Goal: Task Accomplishment & Management: Manage account settings

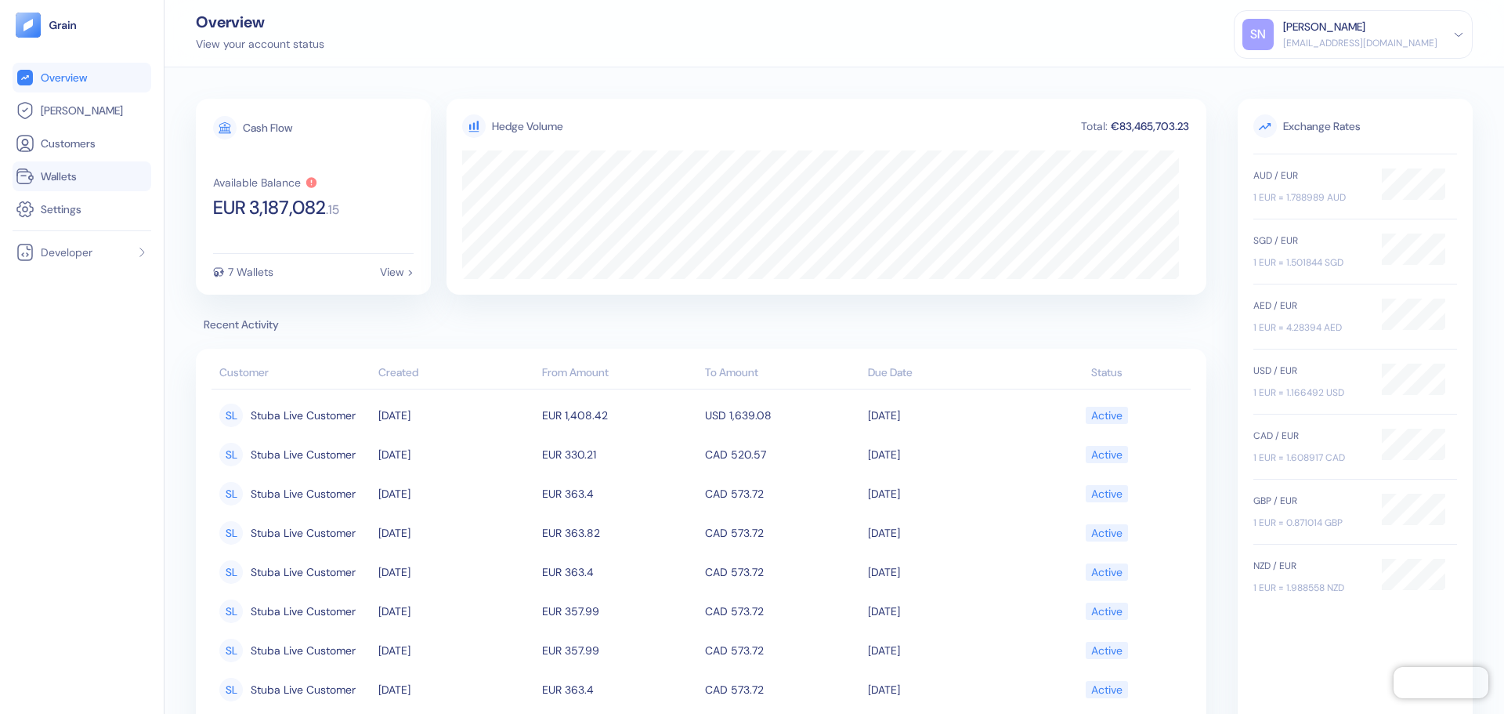
click at [83, 179] on link "Wallets" at bounding box center [82, 176] width 132 height 19
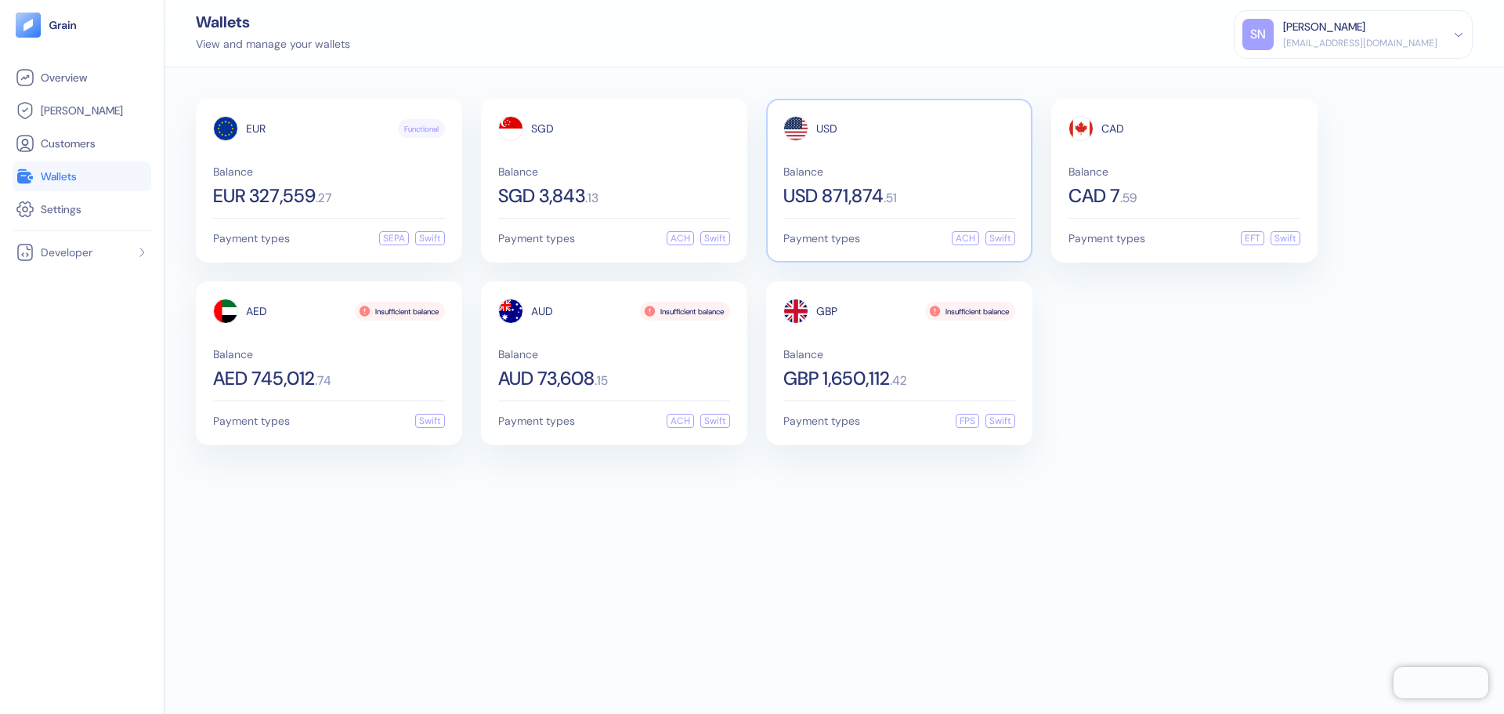
click at [839, 163] on div "USD Balance USD 871,874 . 51" at bounding box center [899, 160] width 232 height 89
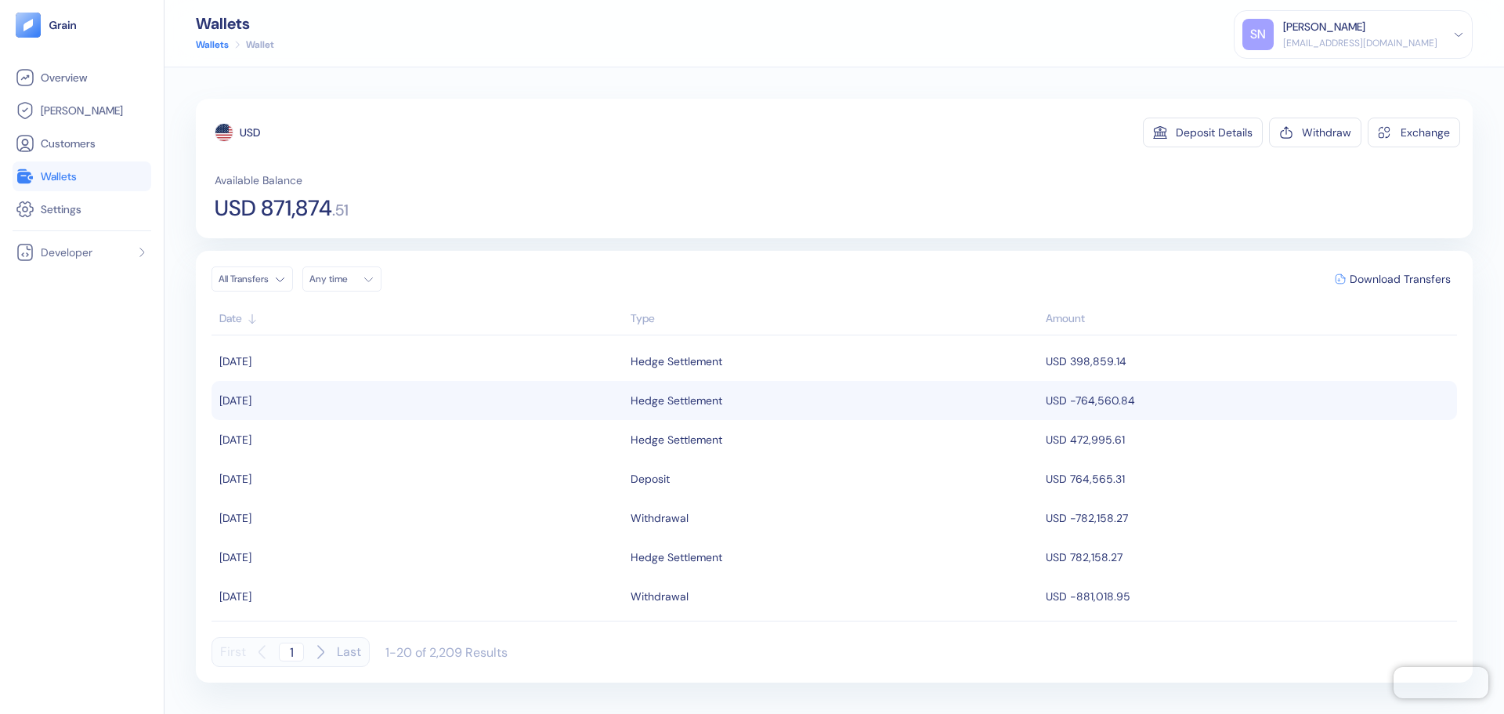
click at [848, 405] on div "Hedge Settlement" at bounding box center [834, 400] width 407 height 27
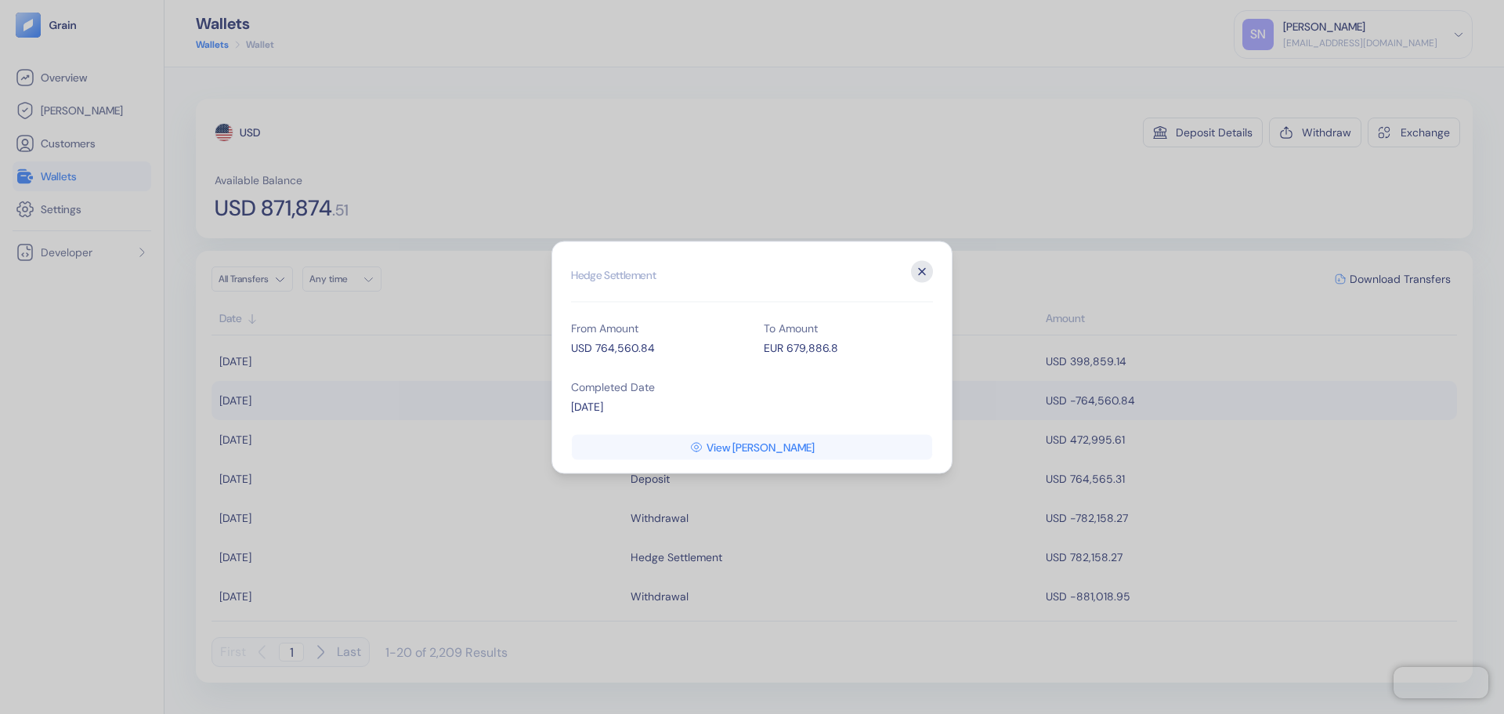
click at [924, 276] on icon "button" at bounding box center [922, 271] width 22 height 22
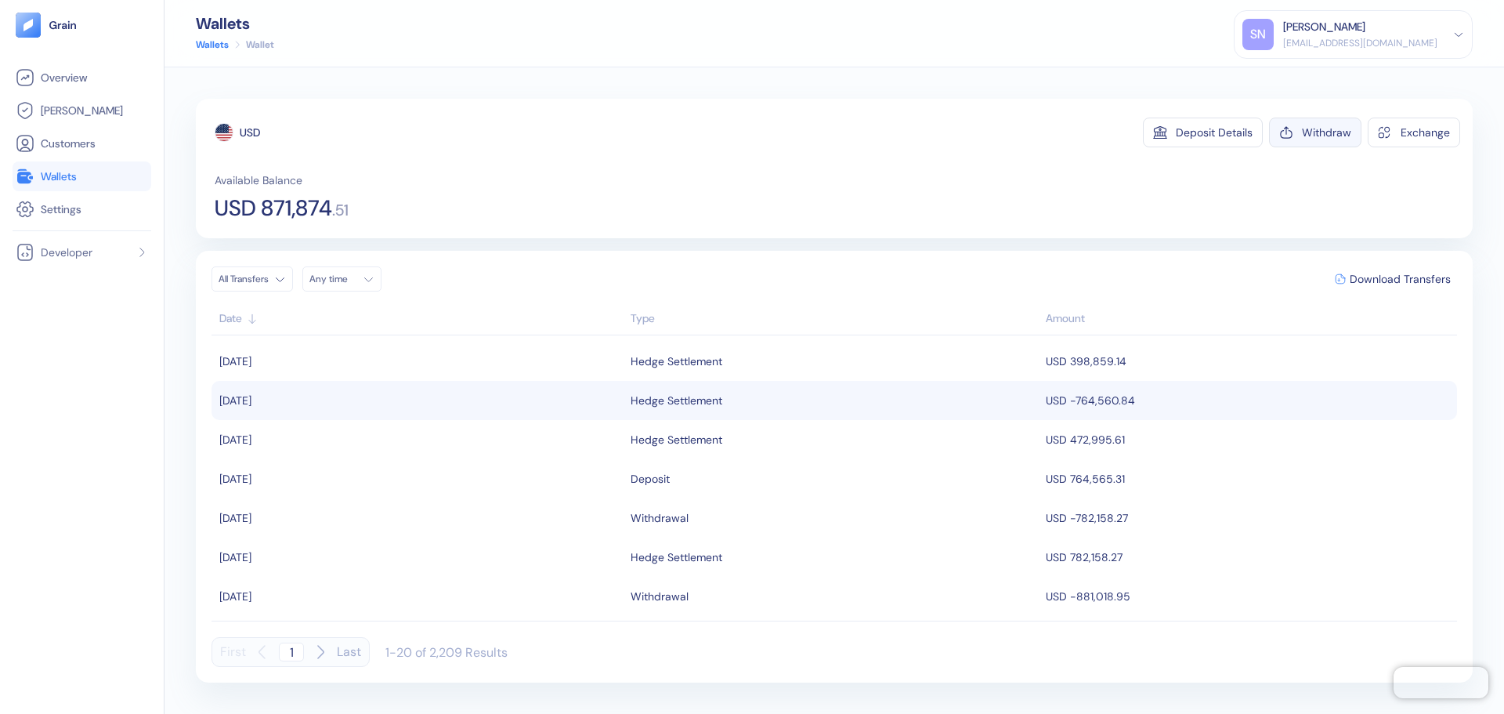
click at [1296, 143] on button "Withdraw" at bounding box center [1315, 133] width 92 height 30
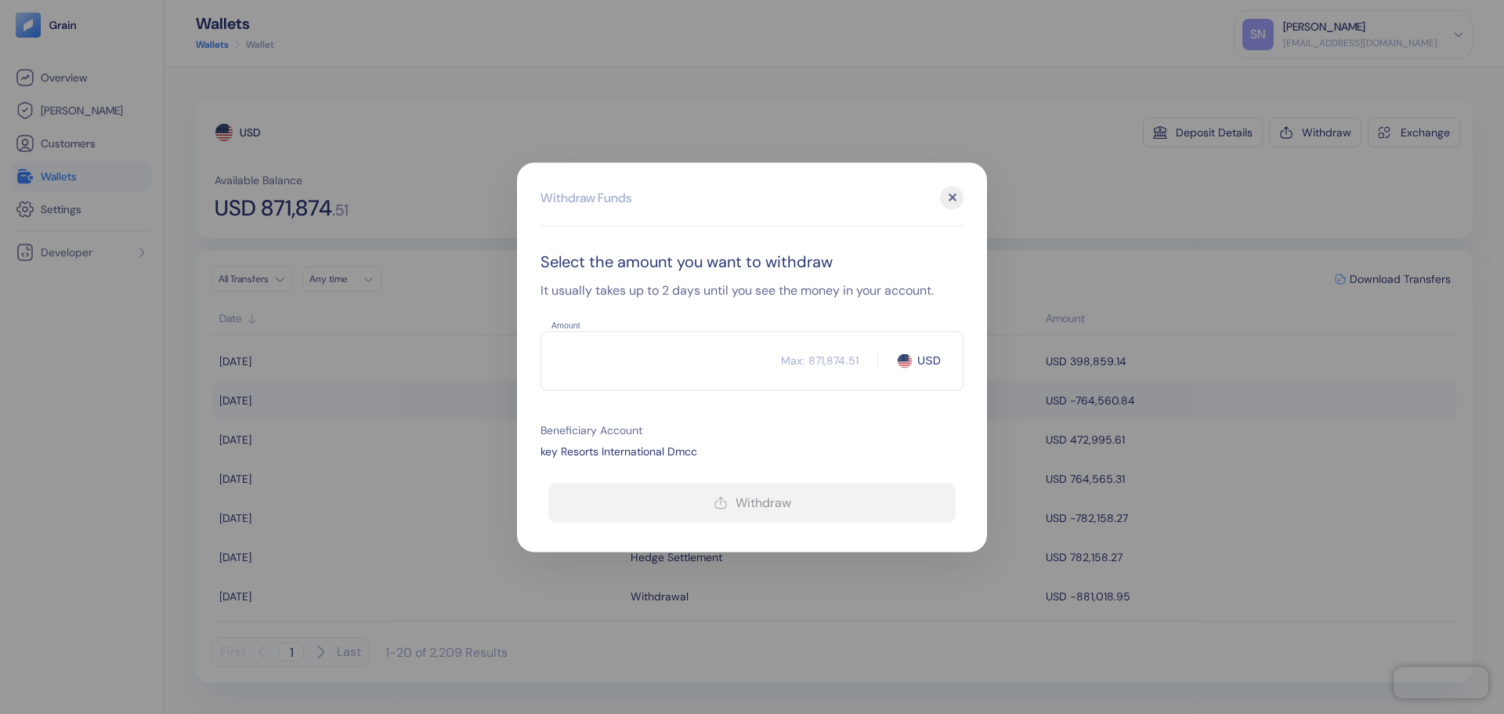
click at [707, 364] on input "Amount" at bounding box center [661, 360] width 241 height 39
paste input "871854.75"
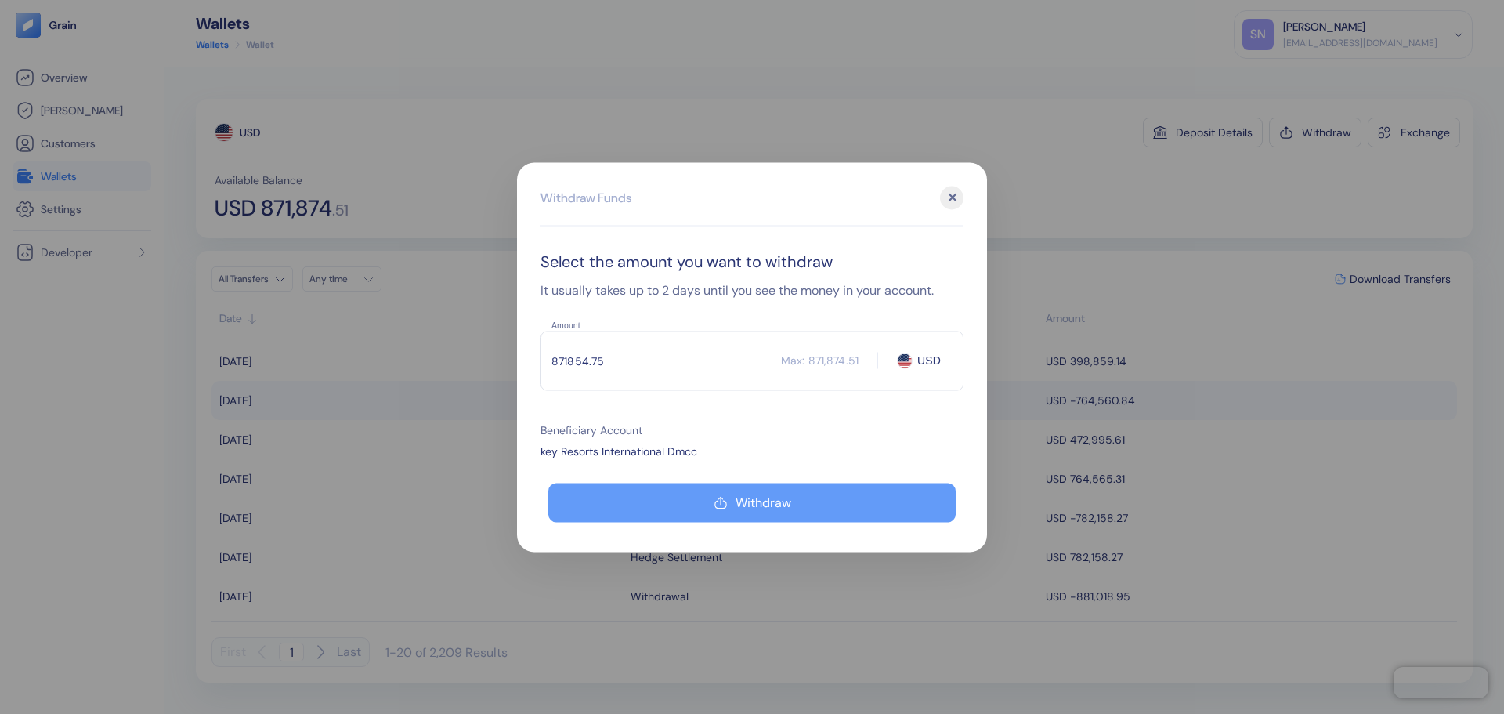
type input "871854.75"
click at [746, 496] on div "Withdraw" at bounding box center [764, 502] width 56 height 13
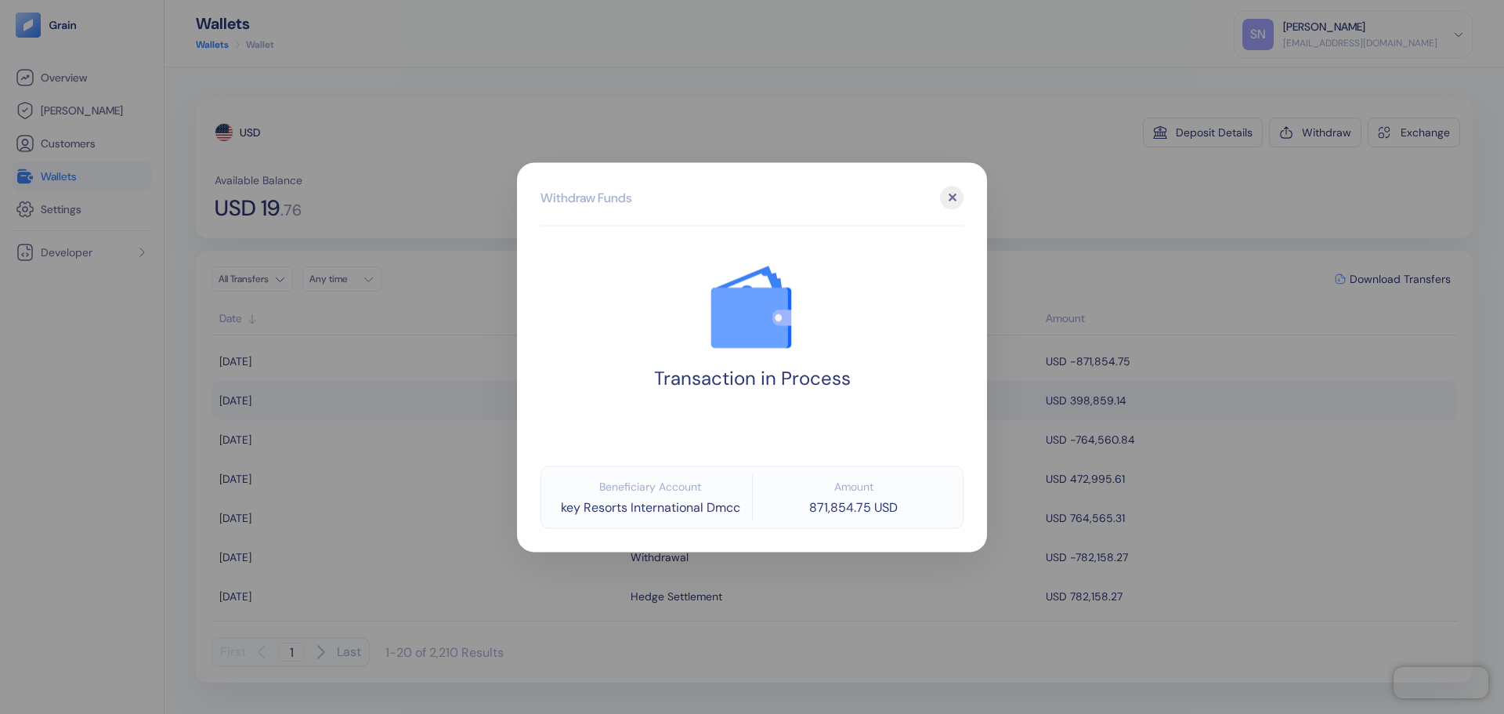
click at [1114, 202] on div at bounding box center [752, 357] width 1504 height 714
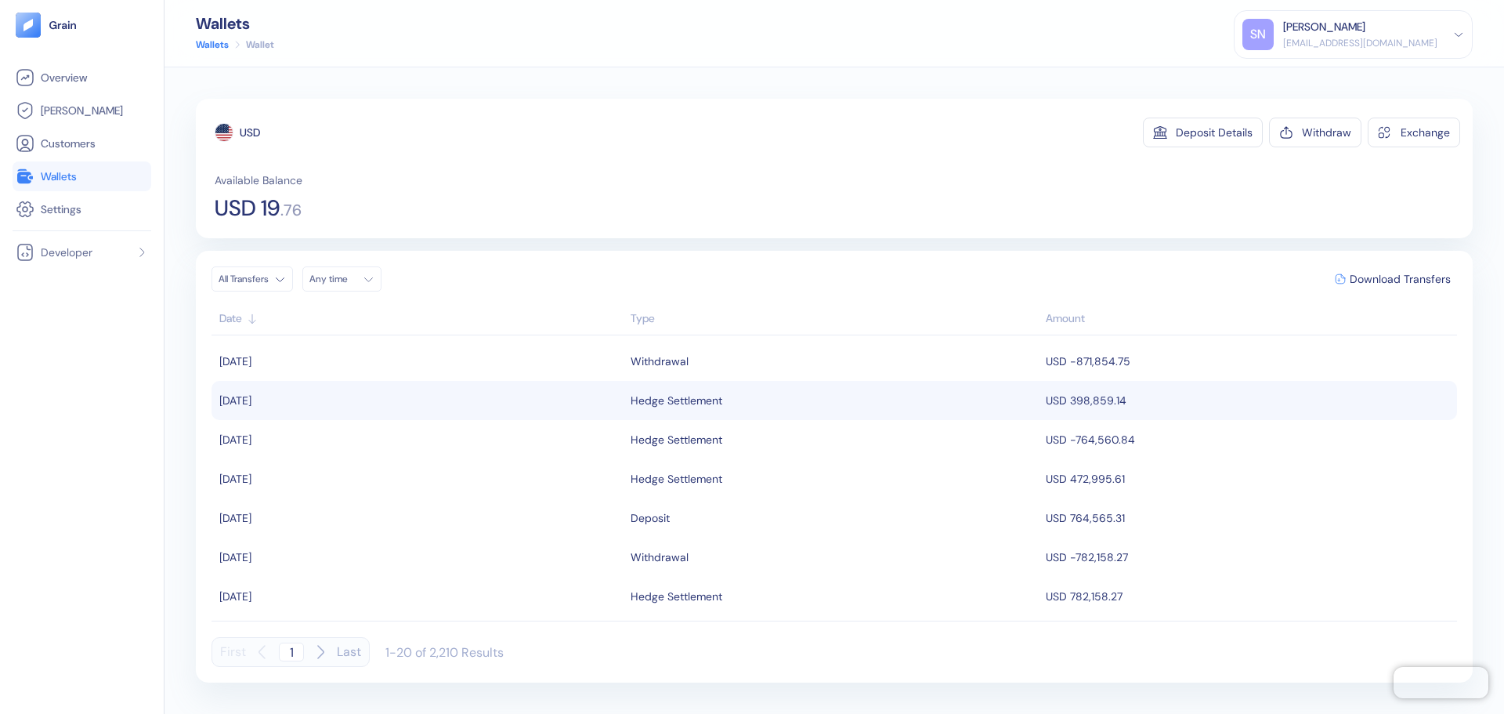
click at [105, 177] on link "Wallets" at bounding box center [82, 176] width 132 height 19
